Goal: Information Seeking & Learning: Learn about a topic

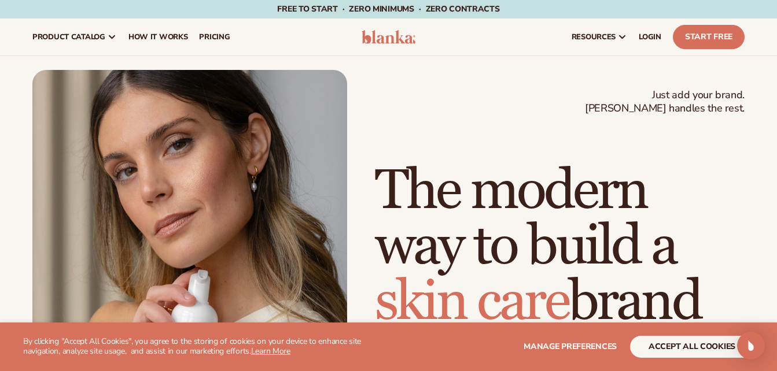
scroll to position [191, 0]
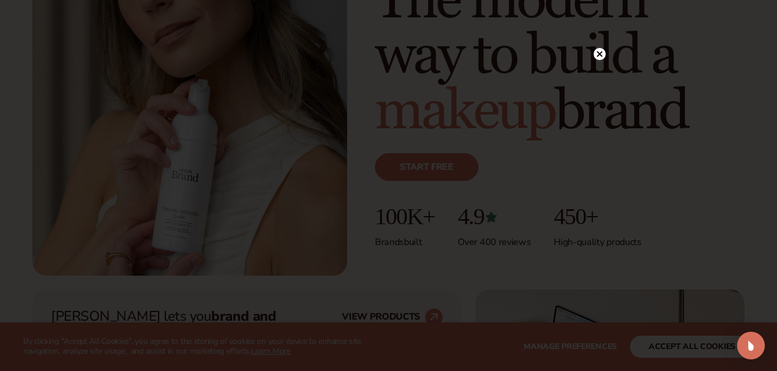
click at [600, 48] on icon at bounding box center [600, 54] width 12 height 12
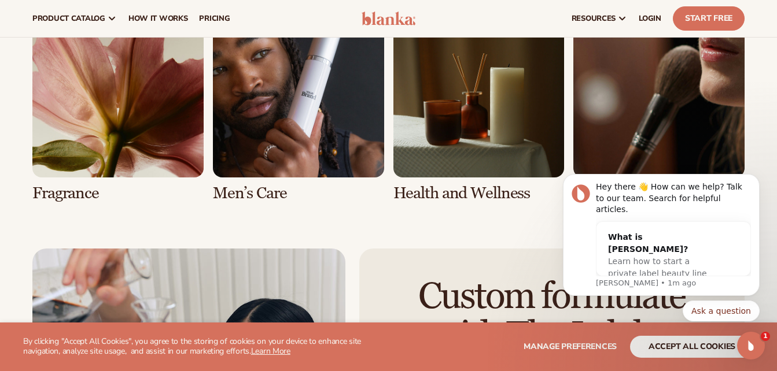
scroll to position [2411, 0]
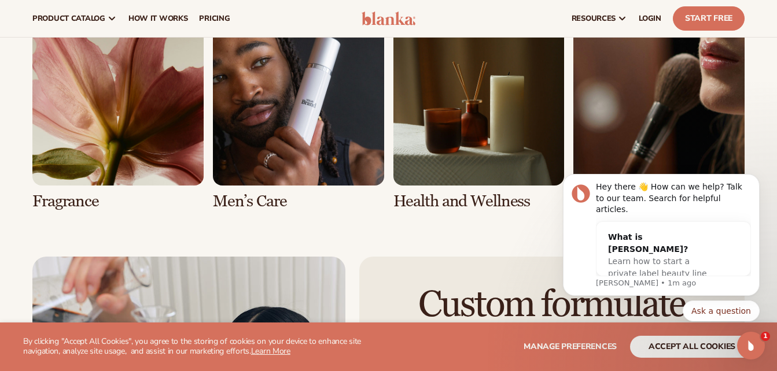
click at [439, 197] on link "7 / 8" at bounding box center [478, 113] width 171 height 196
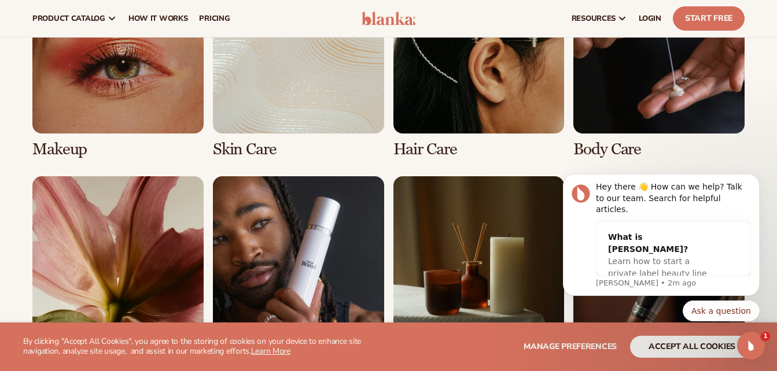
scroll to position [1060, 0]
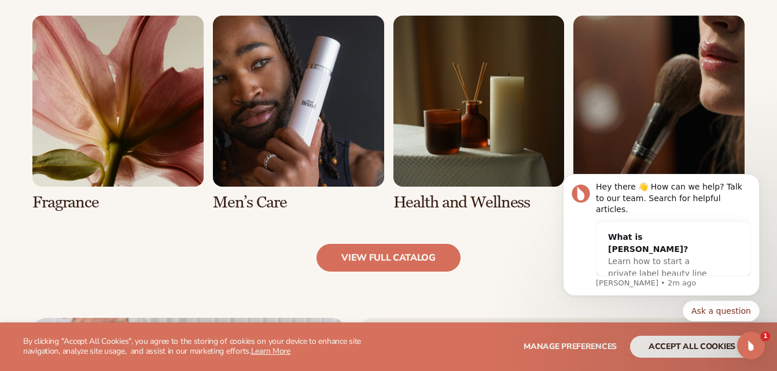
click at [488, 202] on link "7 / 8" at bounding box center [478, 114] width 171 height 196
click at [473, 124] on link "7 / 8" at bounding box center [478, 114] width 171 height 196
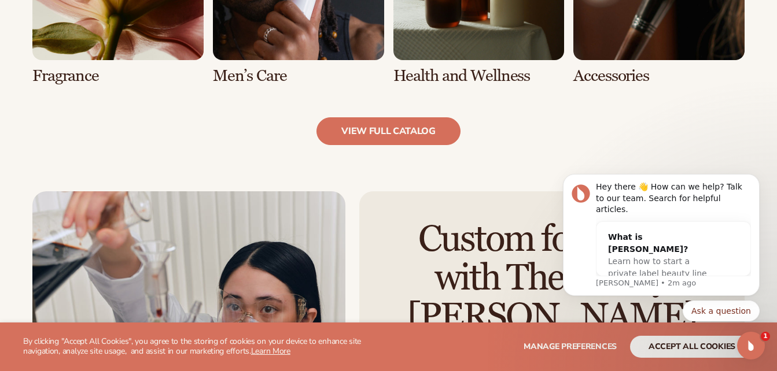
scroll to position [1221, 0]
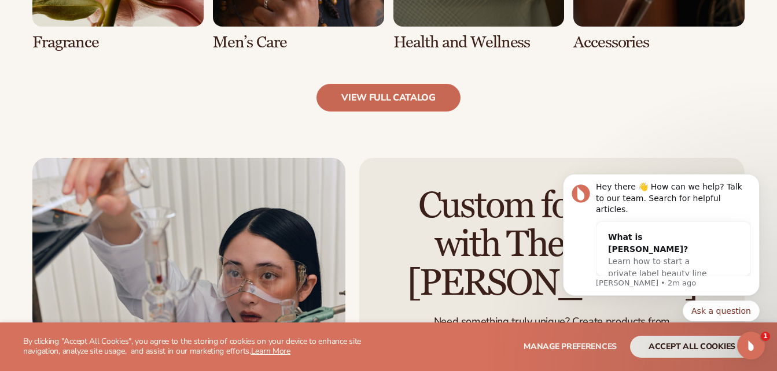
click at [410, 102] on link "view full catalog" at bounding box center [388, 98] width 144 height 28
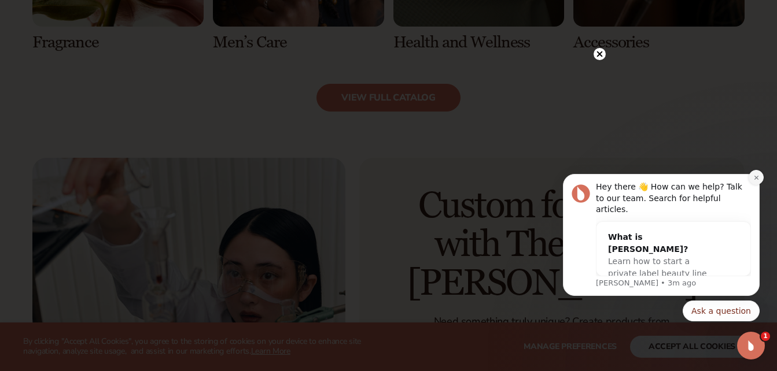
click at [759, 181] on icon "Dismiss notification" at bounding box center [756, 178] width 6 height 6
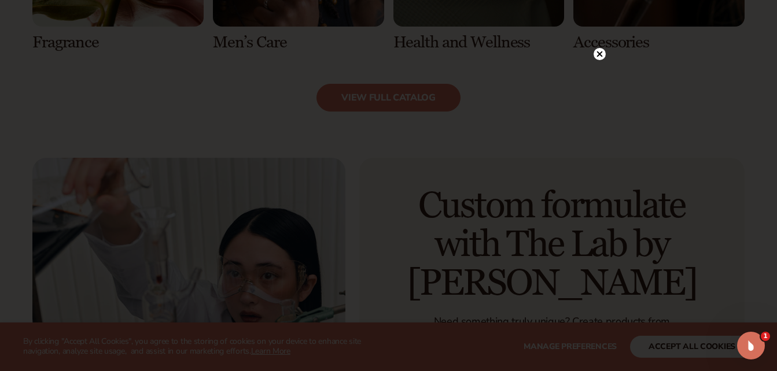
click at [596, 56] on circle at bounding box center [600, 54] width 12 height 12
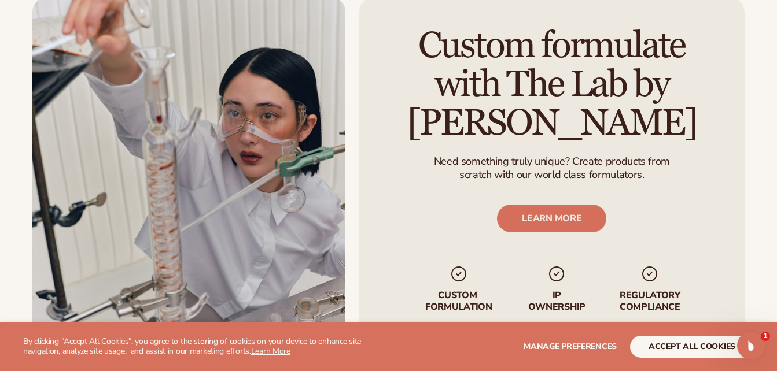
scroll to position [1386, 0]
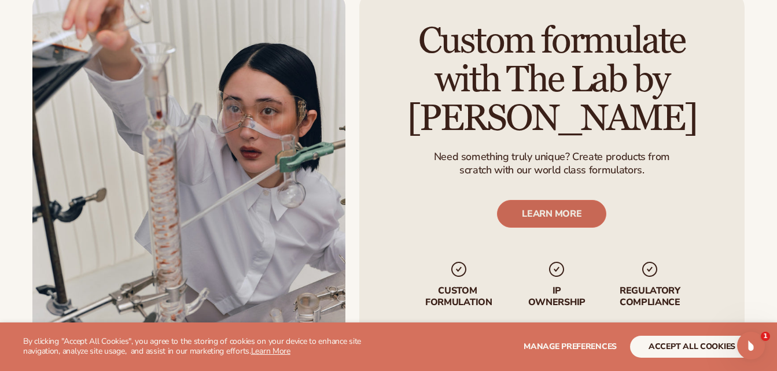
click at [555, 217] on link "LEARN MORE" at bounding box center [552, 214] width 109 height 28
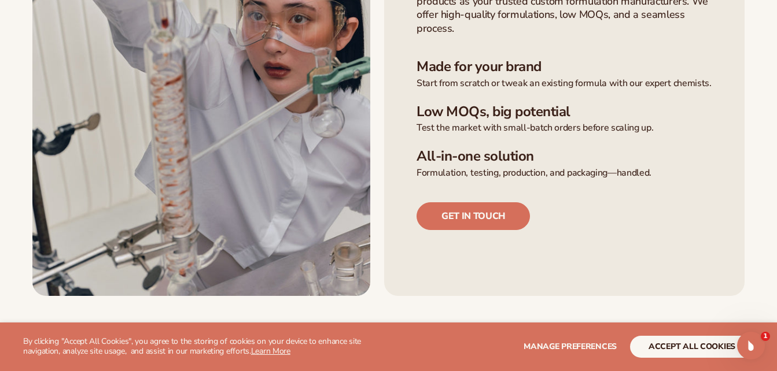
scroll to position [410, 0]
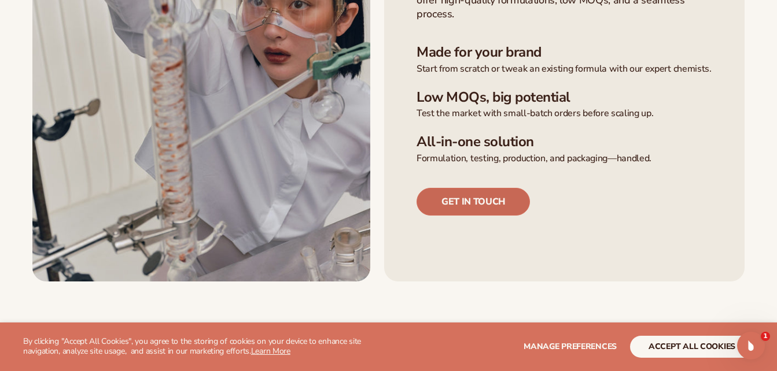
click at [478, 200] on link "Get in touch" at bounding box center [473, 202] width 113 height 28
